Goal: Task Accomplishment & Management: Use online tool/utility

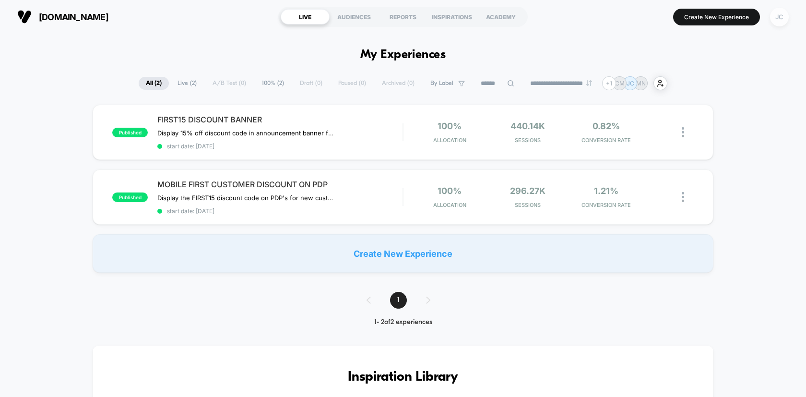
click at [773, 20] on div "JC" at bounding box center [779, 17] width 19 height 19
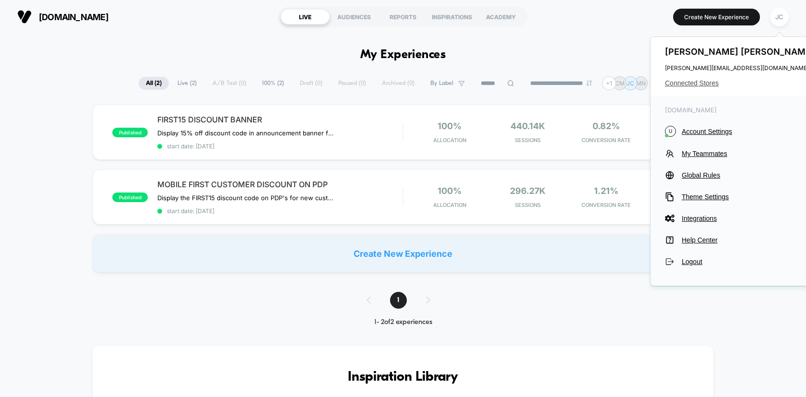
click at [691, 82] on span "Connected Stores" at bounding box center [741, 83] width 152 height 8
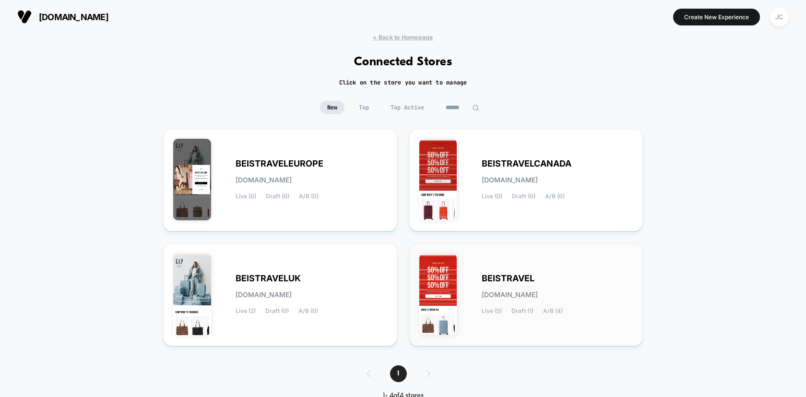
click at [491, 270] on div "BEISTRAVEL [DOMAIN_NAME] Live (5) Draft (1) A/B (4)" at bounding box center [526, 294] width 214 height 83
